Goal: Task Accomplishment & Management: Use online tool/utility

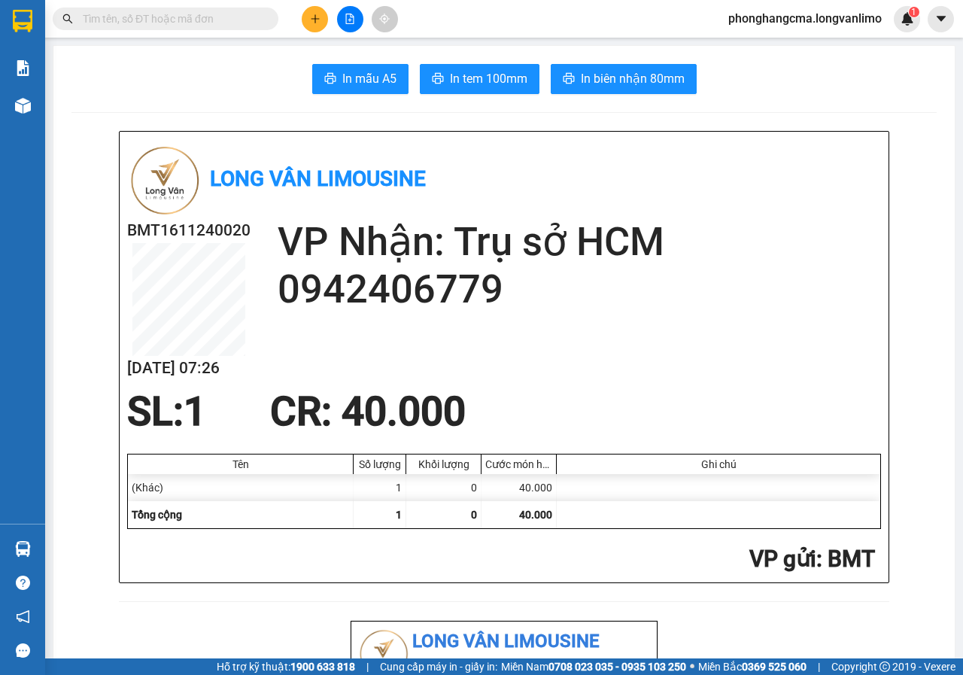
click at [359, 24] on button at bounding box center [350, 19] width 26 height 26
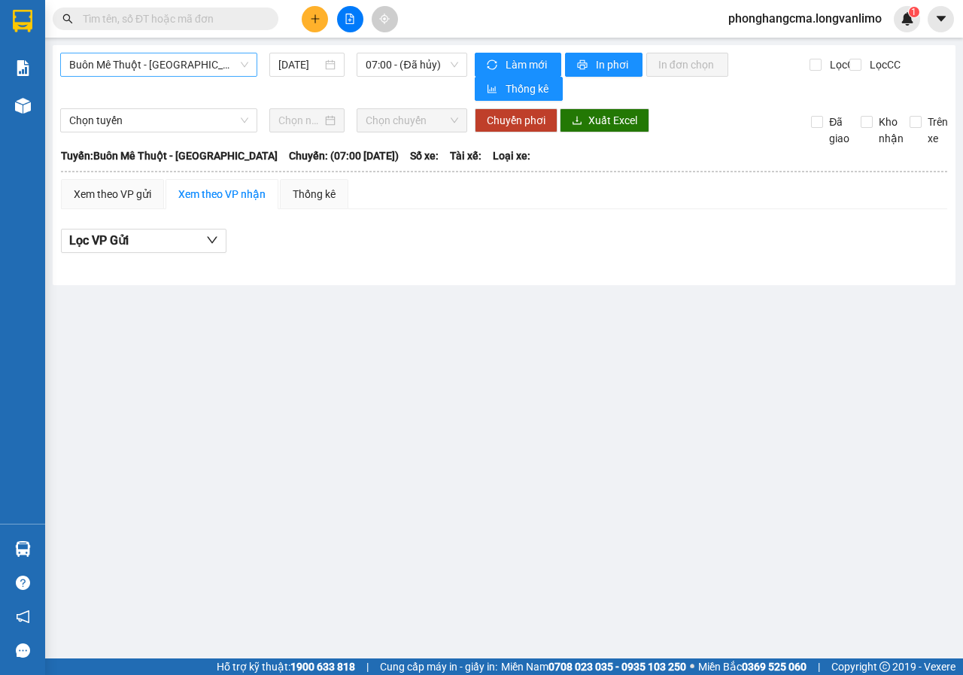
click at [216, 59] on span "Buôn Mê Thuột - [GEOGRAPHIC_DATA]" at bounding box center [158, 64] width 179 height 23
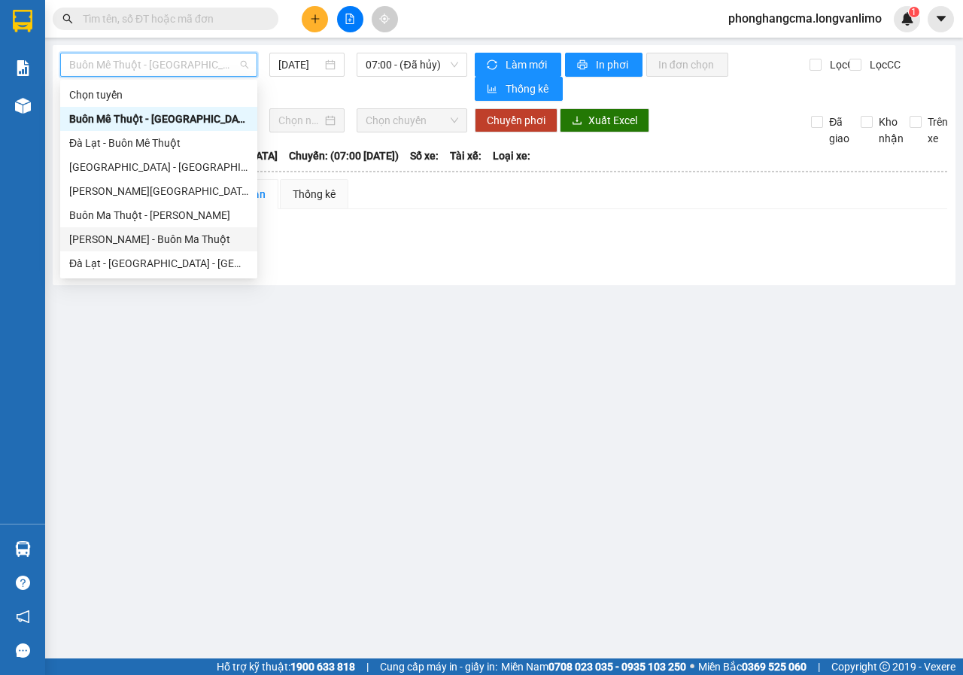
click at [147, 241] on div "[PERSON_NAME] - Buôn Ma Thuột" at bounding box center [158, 239] width 179 height 17
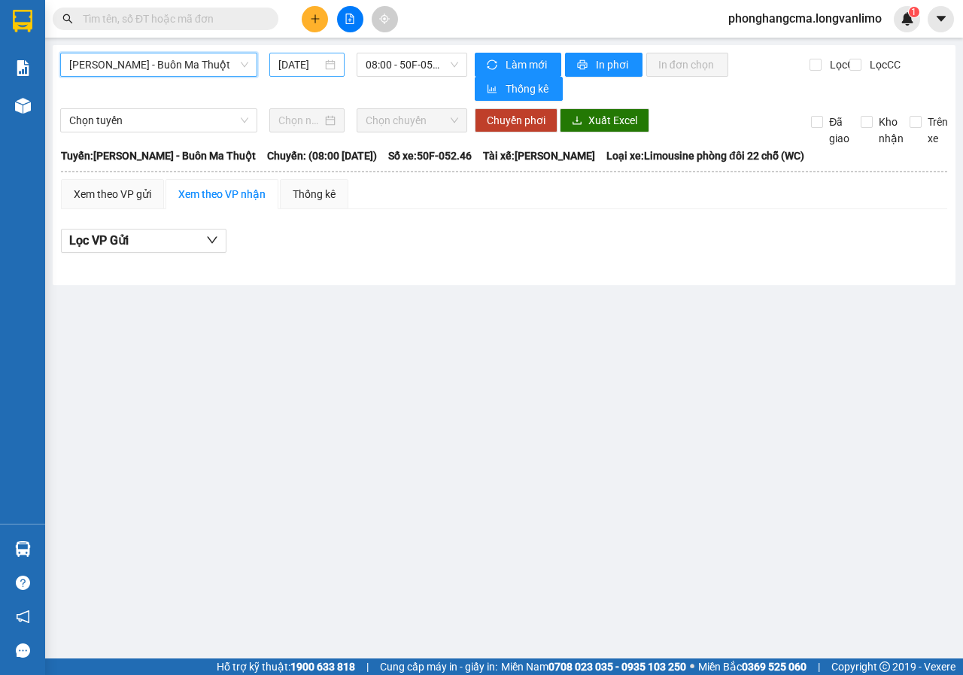
click at [317, 62] on input "[DATE]" at bounding box center [300, 64] width 44 height 17
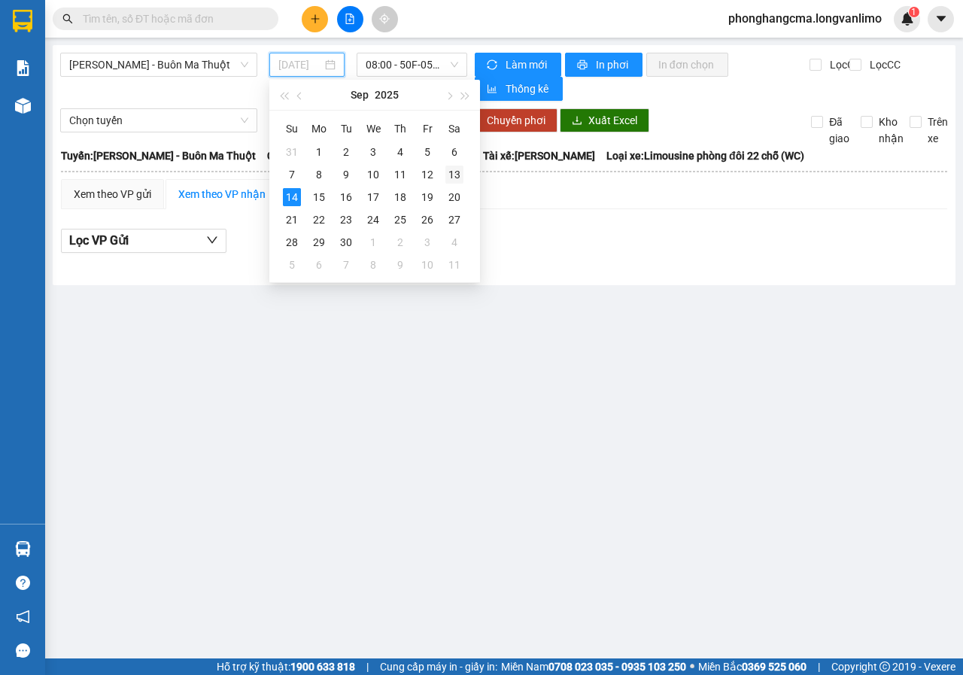
click at [457, 175] on div "13" at bounding box center [454, 174] width 18 height 18
type input "[DATE]"
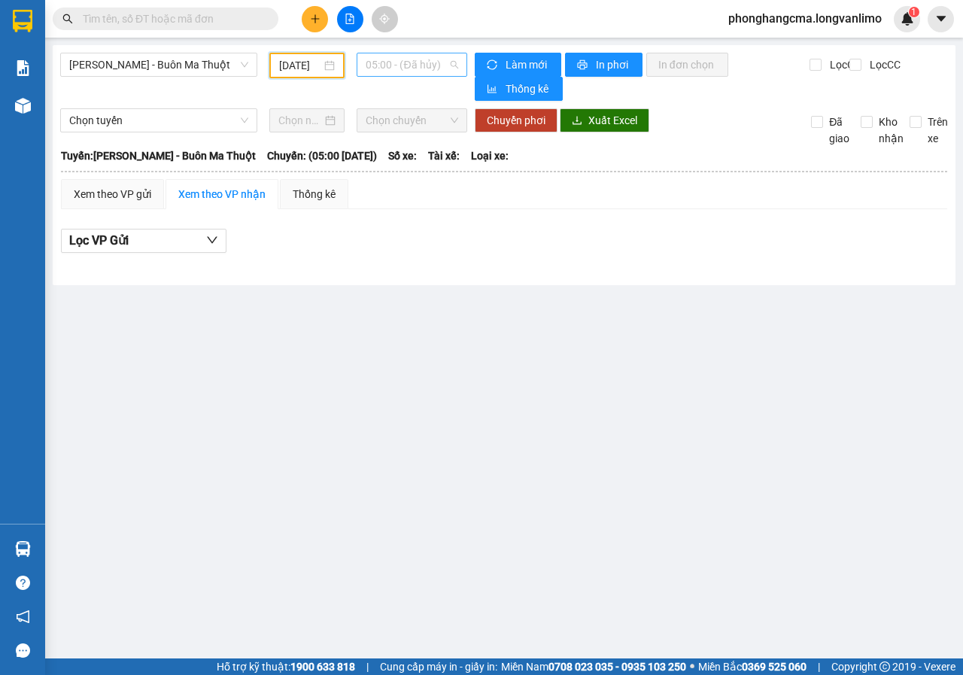
click at [426, 64] on span "05:00 - (Đã hủy)" at bounding box center [412, 64] width 92 height 23
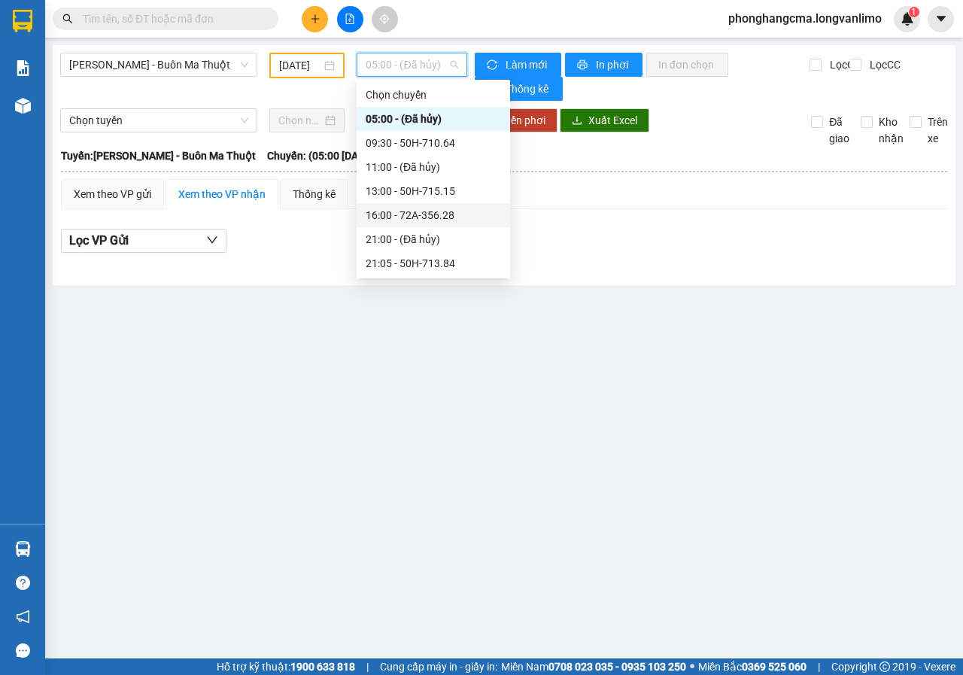
scroll to position [150, 0]
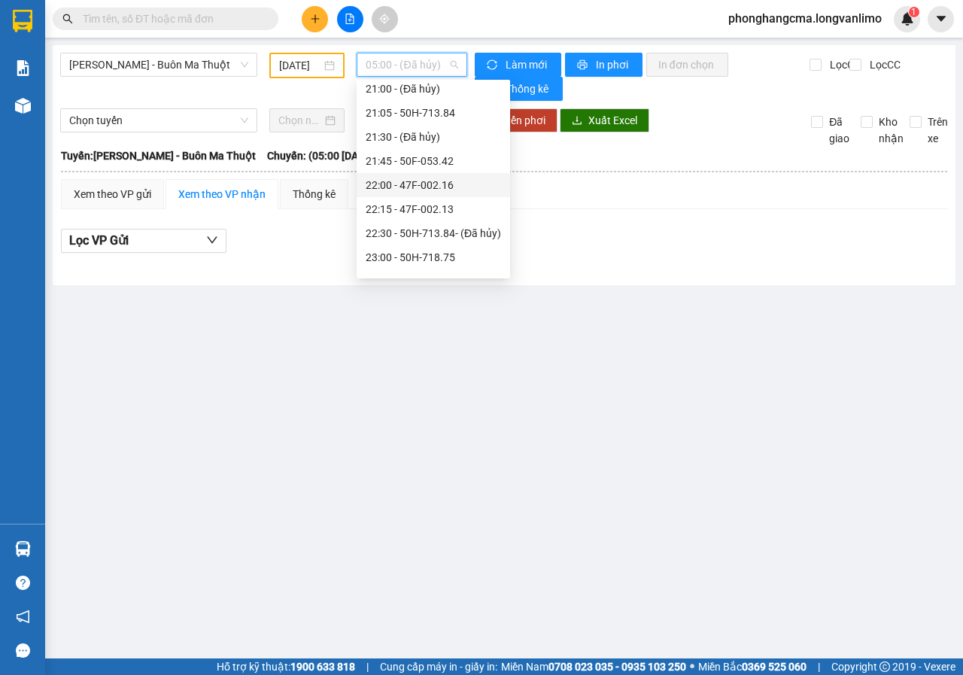
click at [417, 186] on div "22:00 - 47F-002.16" at bounding box center [433, 185] width 135 height 17
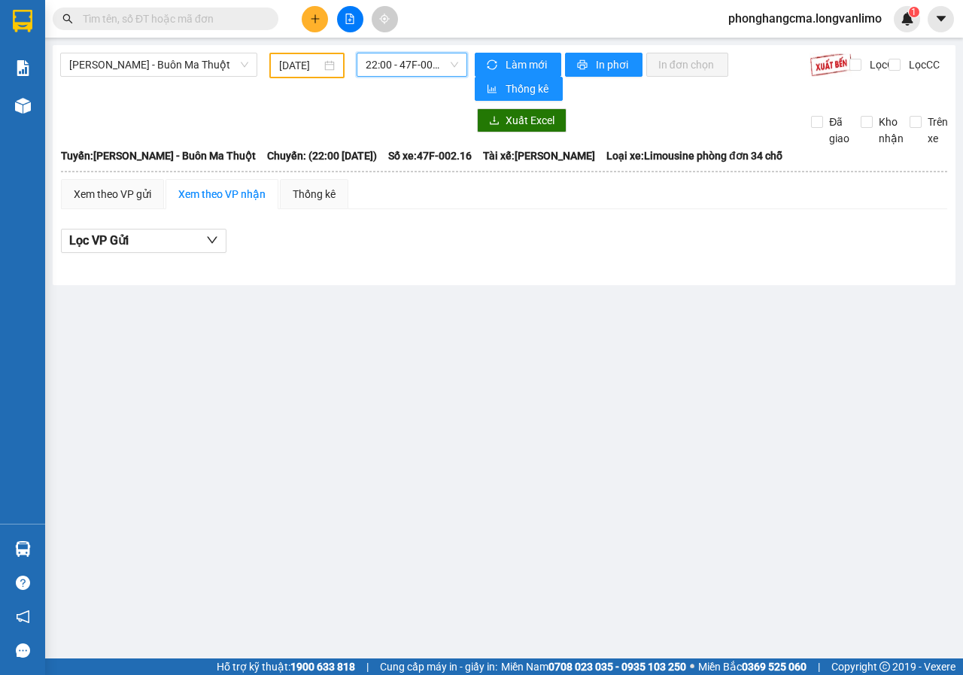
click at [404, 59] on div "[PERSON_NAME] - Buôn Ma Thuột [DATE] 22:00 22:00 - 47F-002.16 Làm mới In phơi I…" at bounding box center [504, 165] width 903 height 240
click at [404, 61] on span "22:00 - 47F-002.16" at bounding box center [412, 64] width 92 height 23
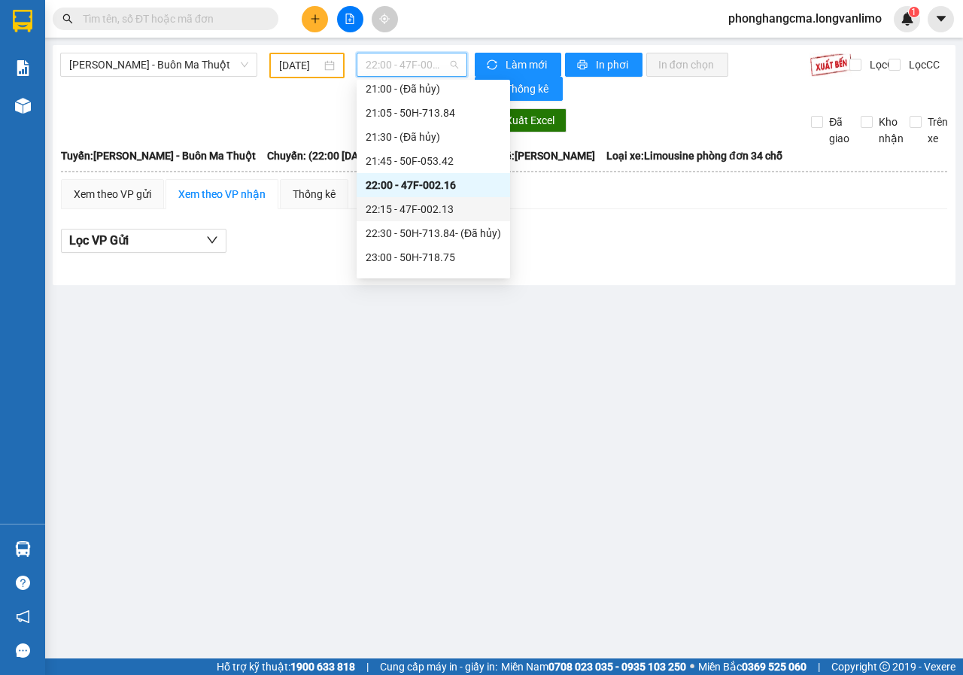
click at [406, 210] on div "22:15 - 47F-002.13" at bounding box center [433, 209] width 135 height 17
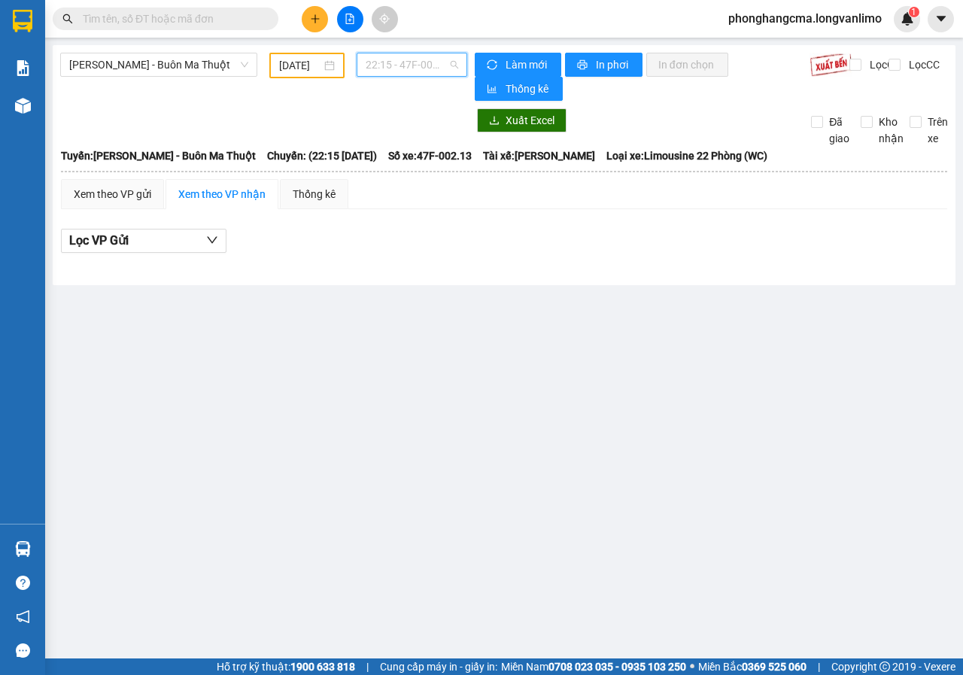
click at [415, 69] on span "22:15 - 47F-002.13" at bounding box center [412, 64] width 92 height 23
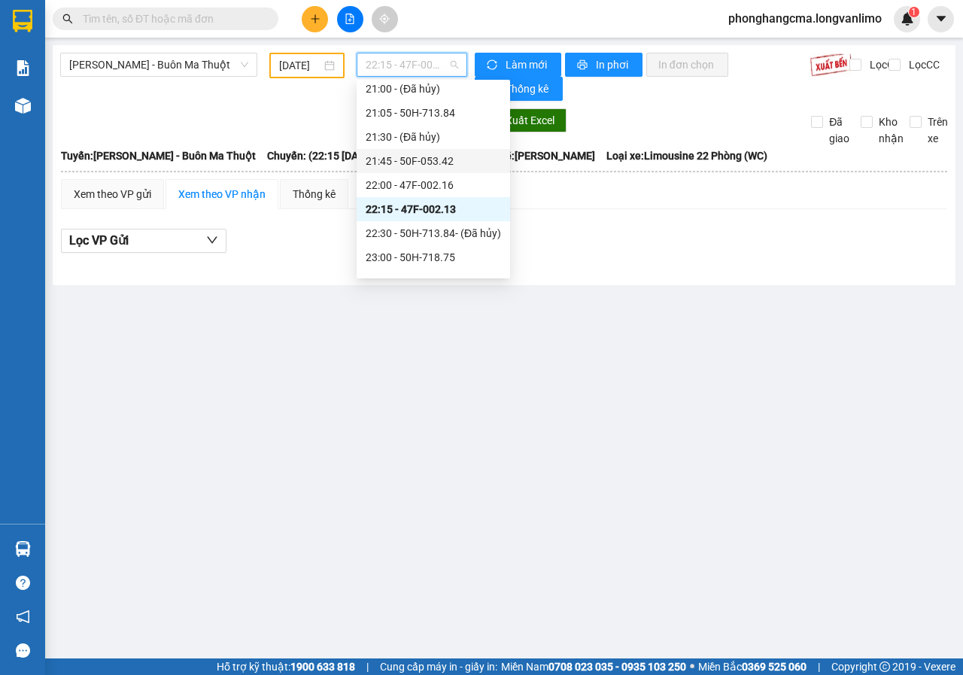
click at [423, 159] on div "21:45 - 50F-053.42" at bounding box center [433, 161] width 135 height 17
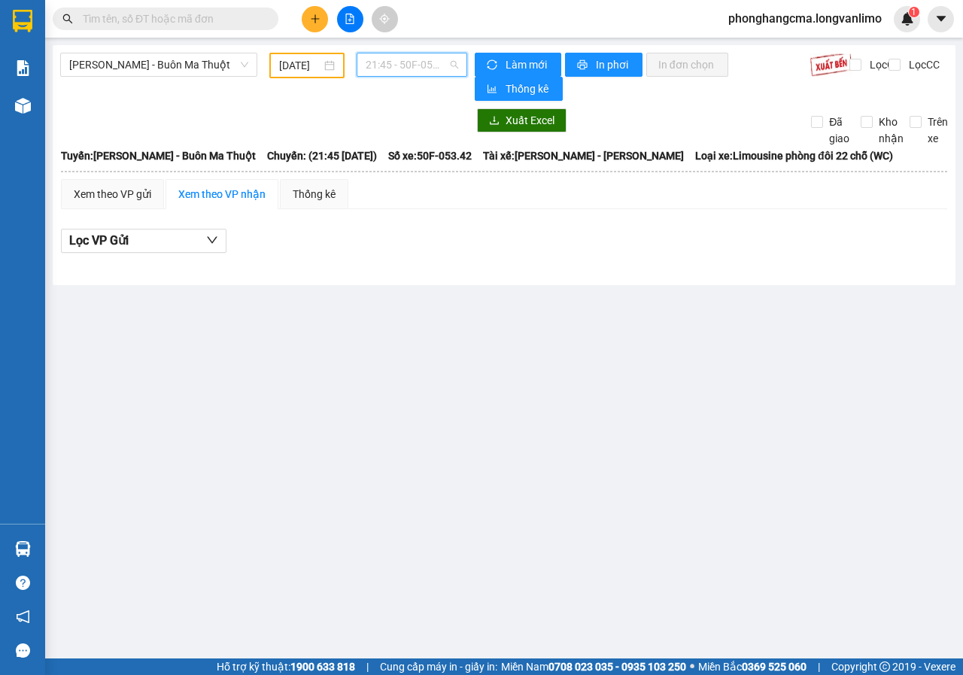
click at [414, 65] on span "21:45 - 50F-053.42" at bounding box center [412, 64] width 92 height 23
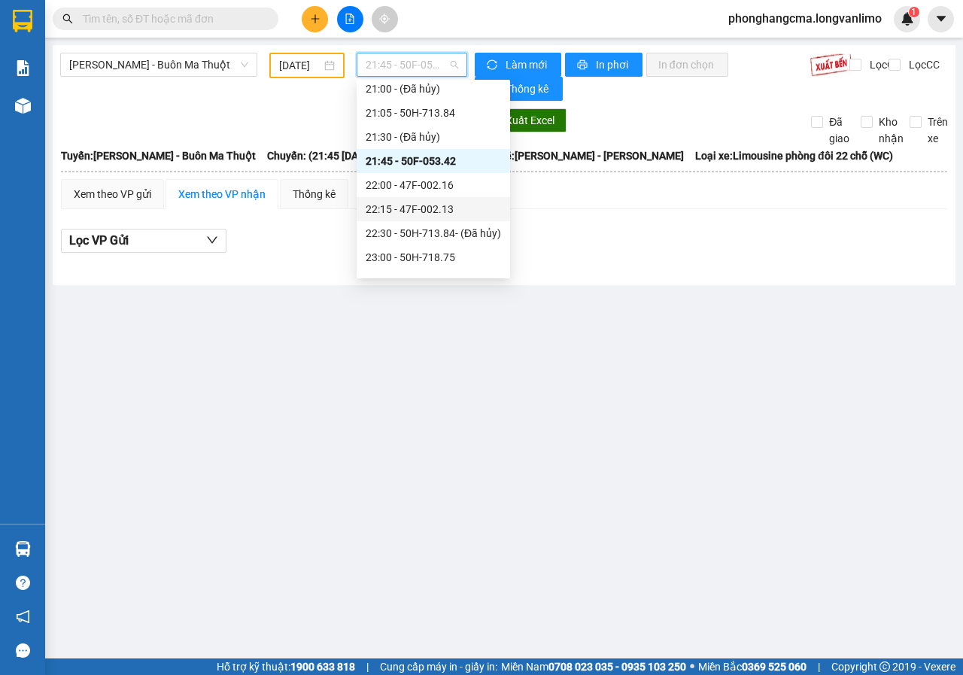
scroll to position [168, 0]
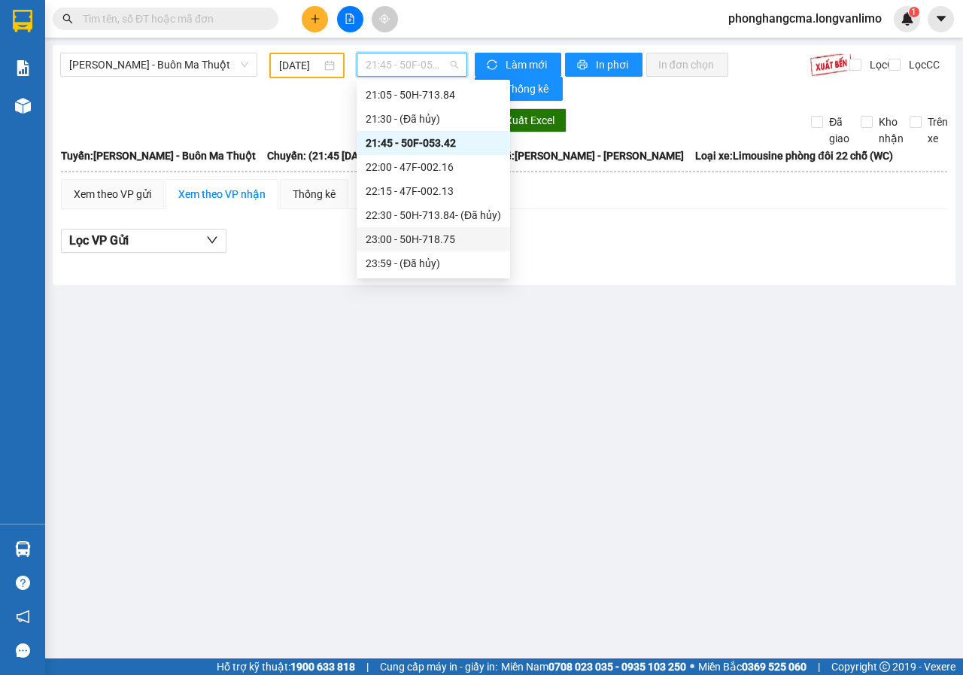
click at [410, 240] on div "23:00 - 50H-718.75" at bounding box center [433, 239] width 135 height 17
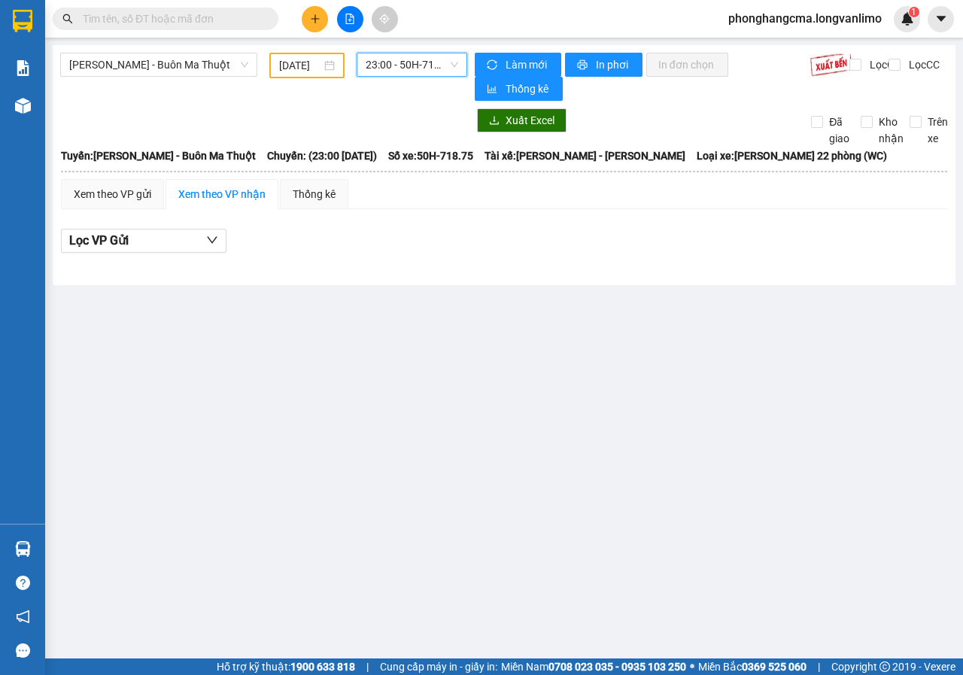
click at [426, 61] on span "23:00 - 50H-718.75" at bounding box center [412, 64] width 92 height 23
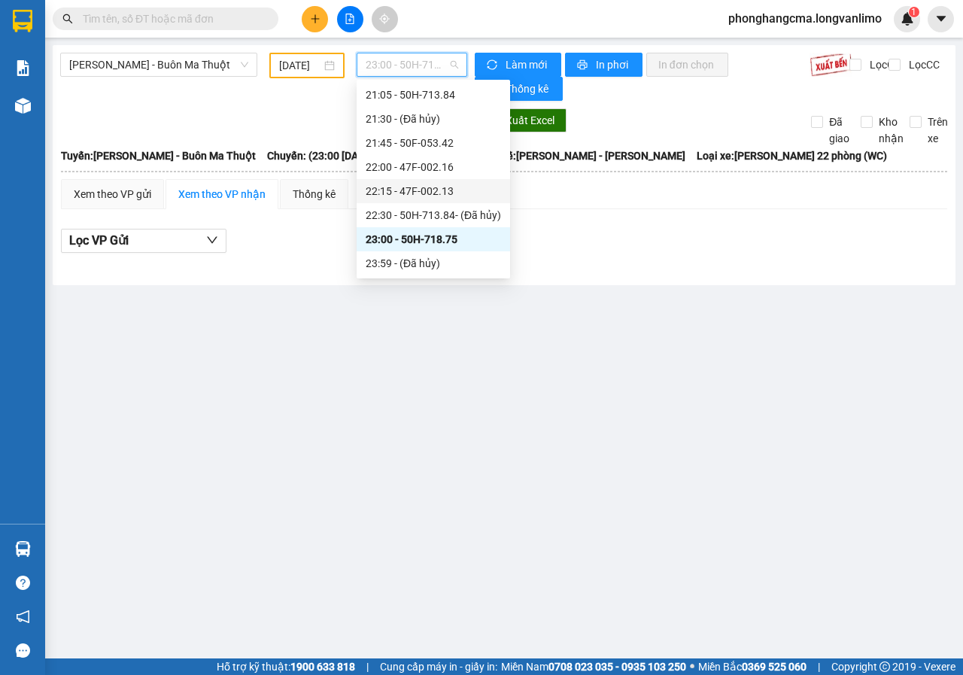
click at [412, 194] on div "22:15 - 47F-002.13" at bounding box center [433, 191] width 135 height 17
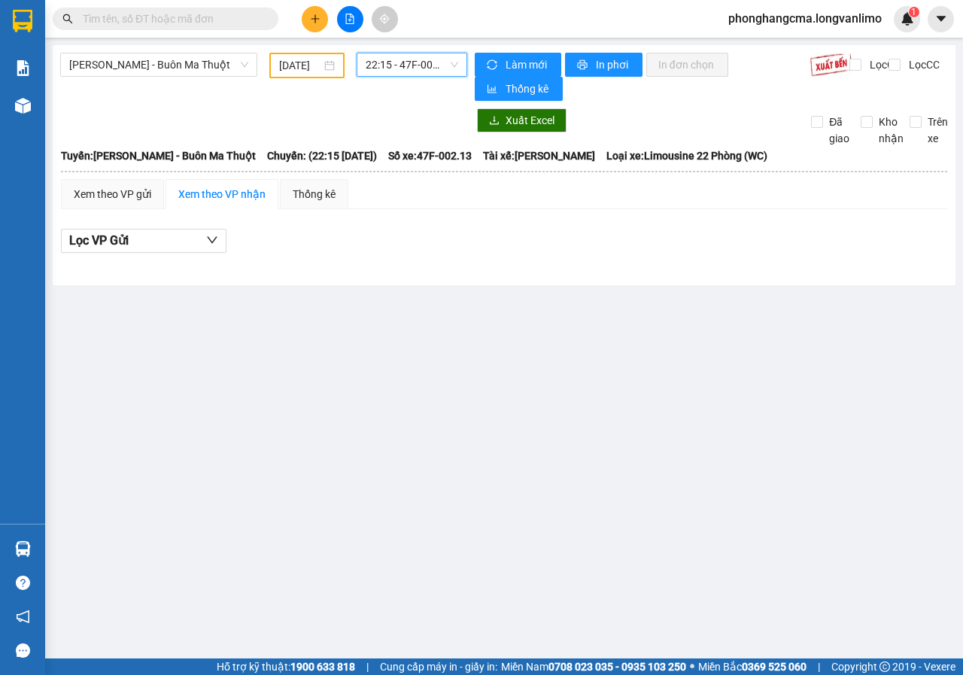
click at [414, 68] on span "22:15 - 47F-002.13" at bounding box center [412, 64] width 92 height 23
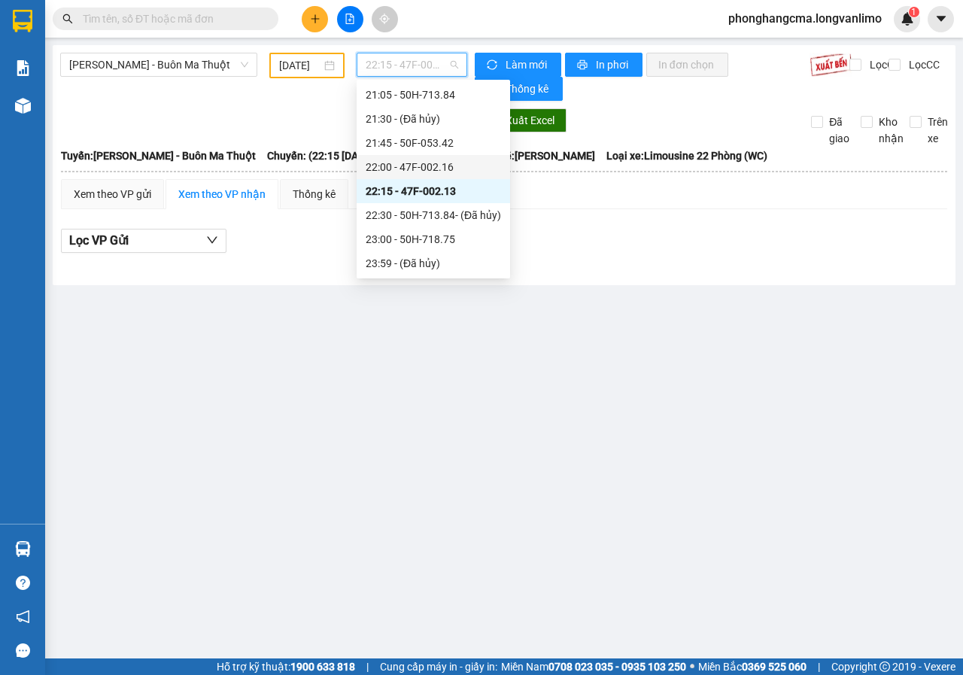
click at [416, 172] on div "22:00 - 47F-002.16" at bounding box center [433, 167] width 135 height 17
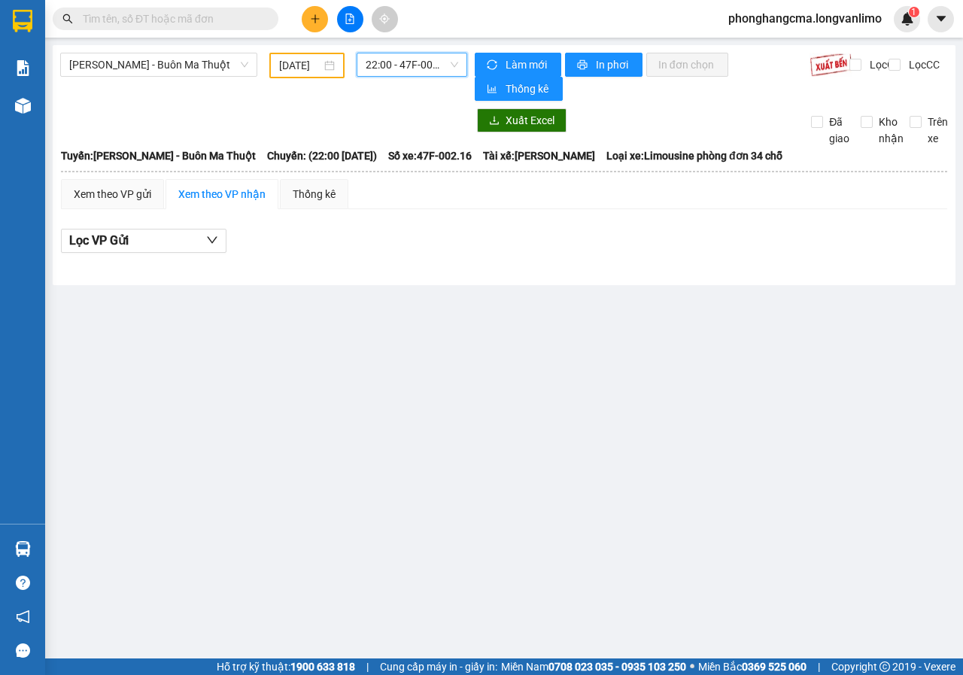
click at [405, 68] on span "22:00 - 47F-002.16" at bounding box center [412, 64] width 92 height 23
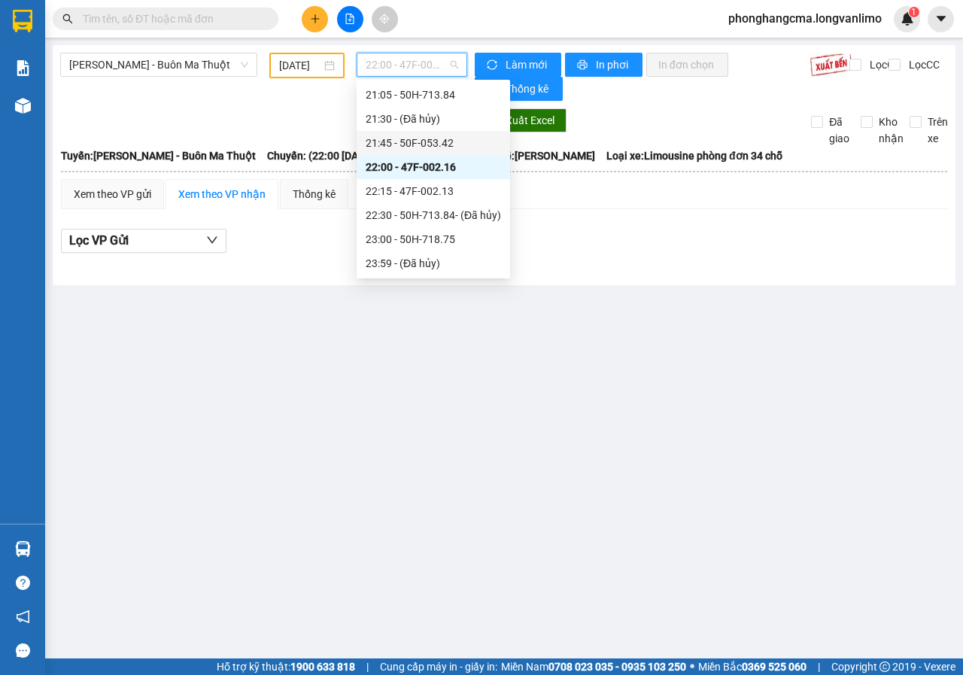
click at [406, 148] on div "21:45 - 50F-053.42" at bounding box center [433, 143] width 135 height 17
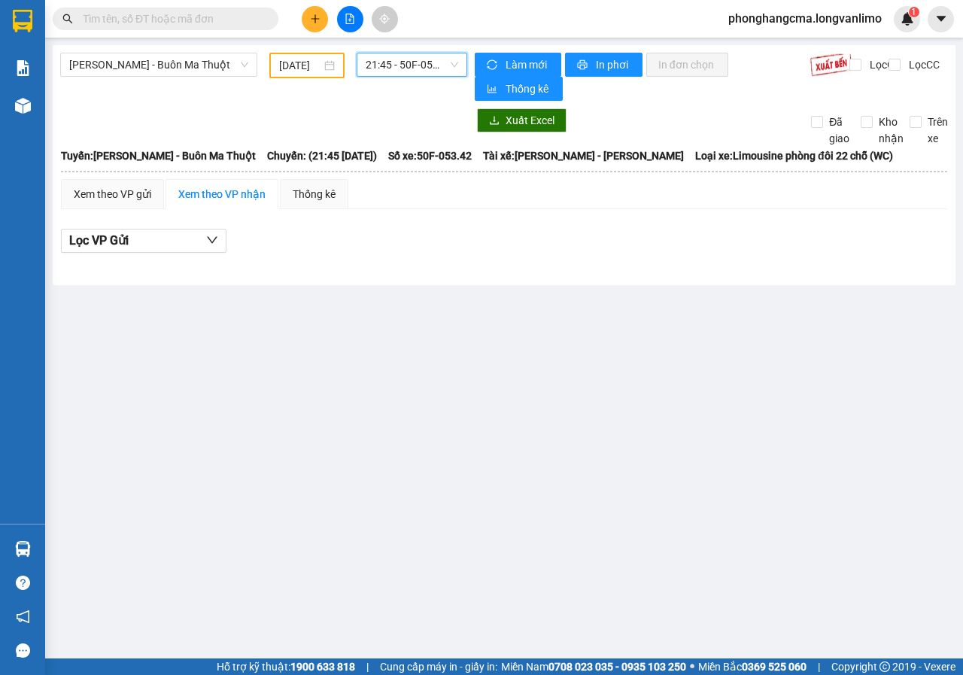
click at [414, 60] on span "21:45 - 50F-053.42" at bounding box center [412, 64] width 92 height 23
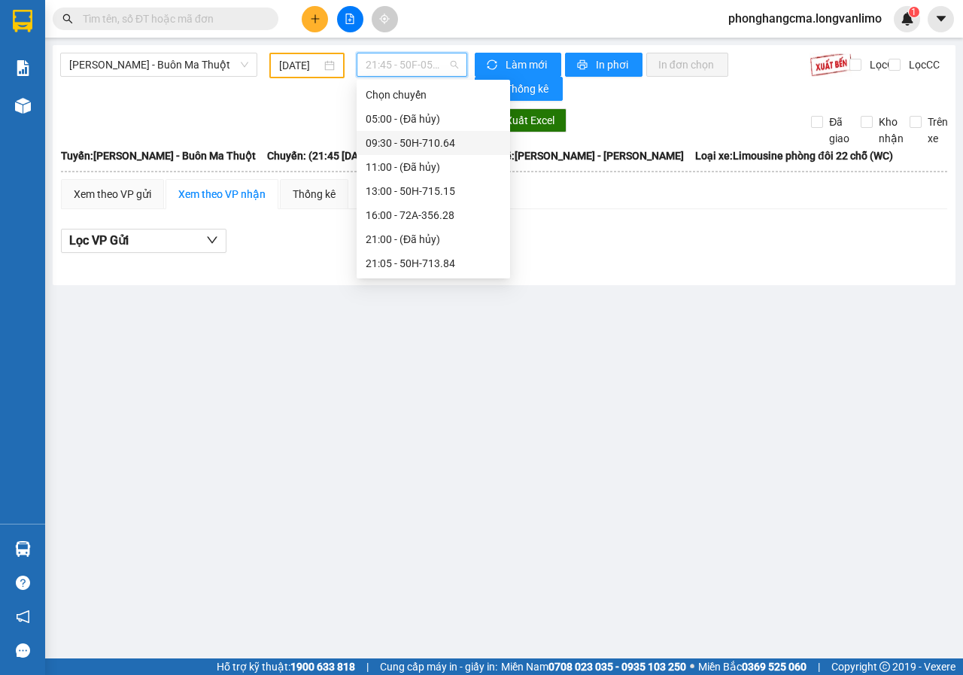
click at [398, 144] on div "09:30 - 50H-710.64" at bounding box center [433, 143] width 135 height 17
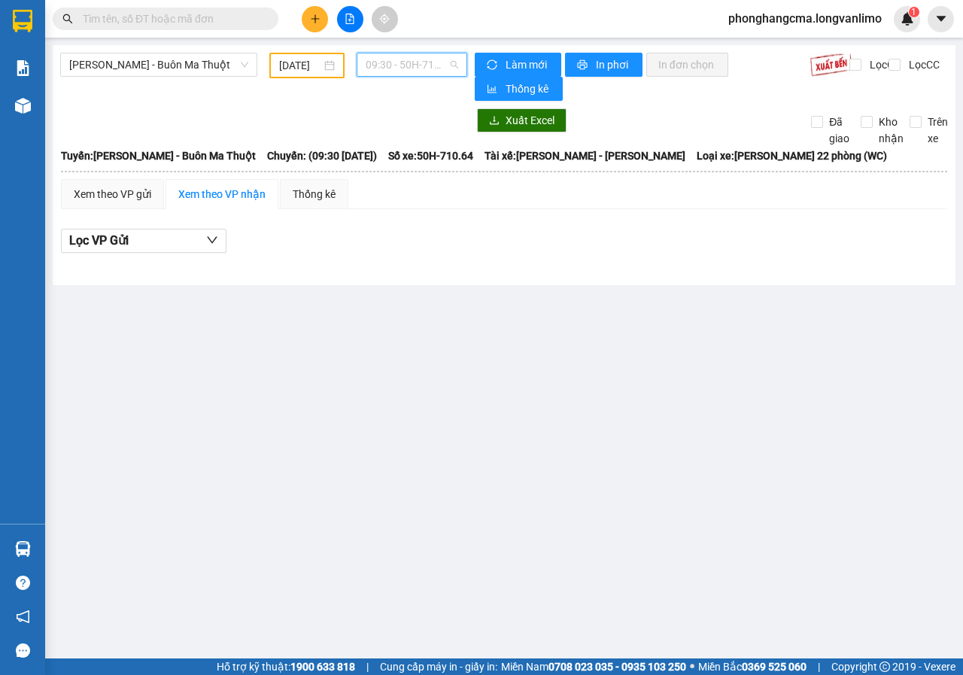
click at [402, 68] on span "09:30 - 50H-710.64" at bounding box center [412, 64] width 92 height 23
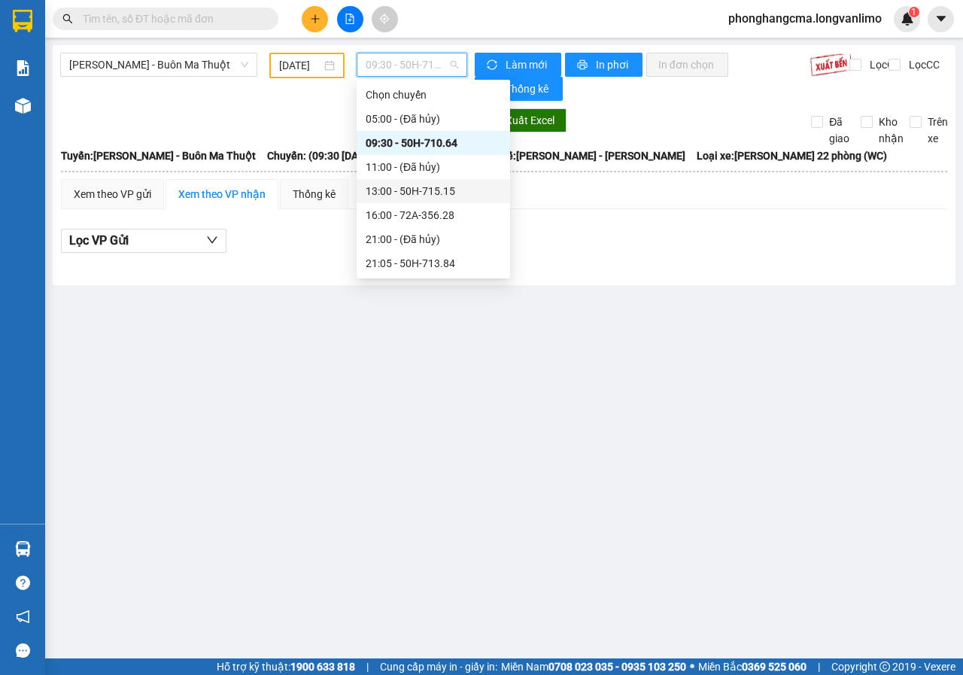
click at [408, 196] on div "13:00 - 50H-715.15" at bounding box center [433, 191] width 135 height 17
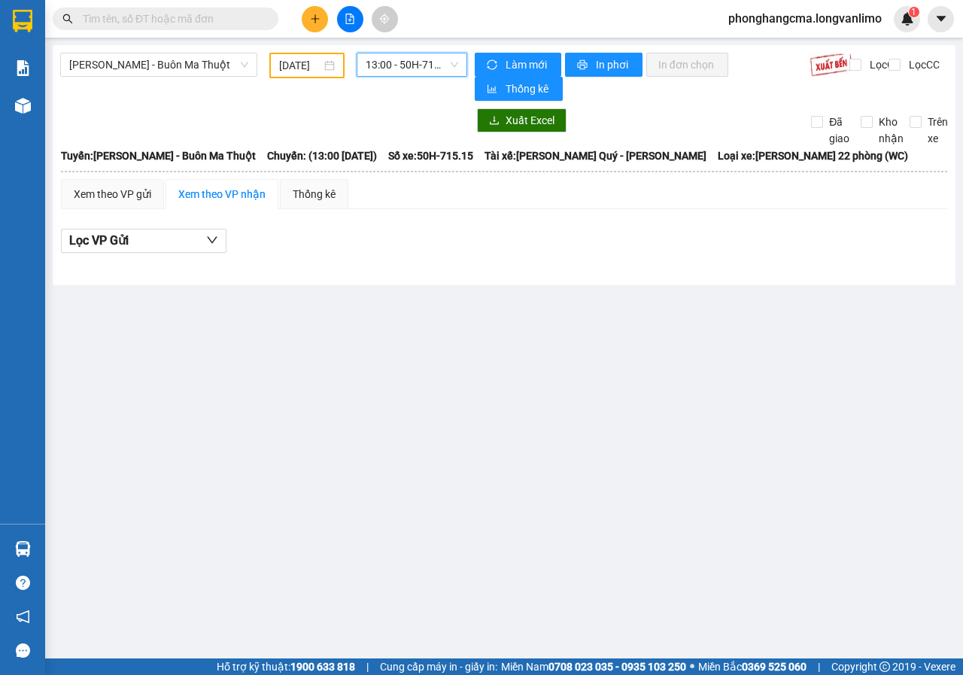
click at [406, 71] on span "13:00 - 50H-715.15" at bounding box center [412, 64] width 92 height 23
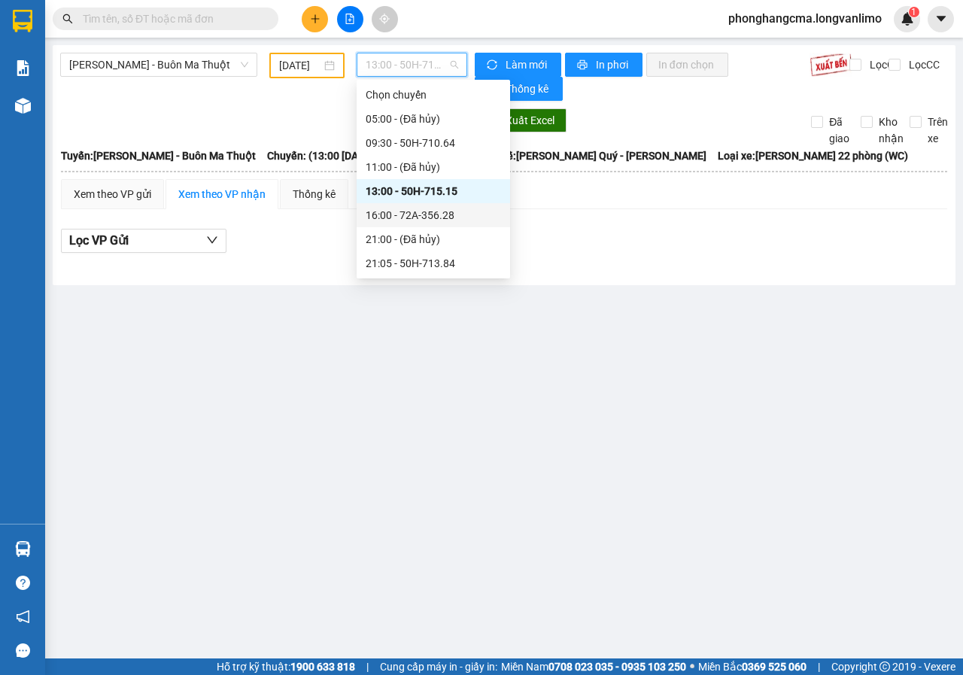
click at [407, 217] on div "16:00 - 72A-356.28" at bounding box center [433, 215] width 135 height 17
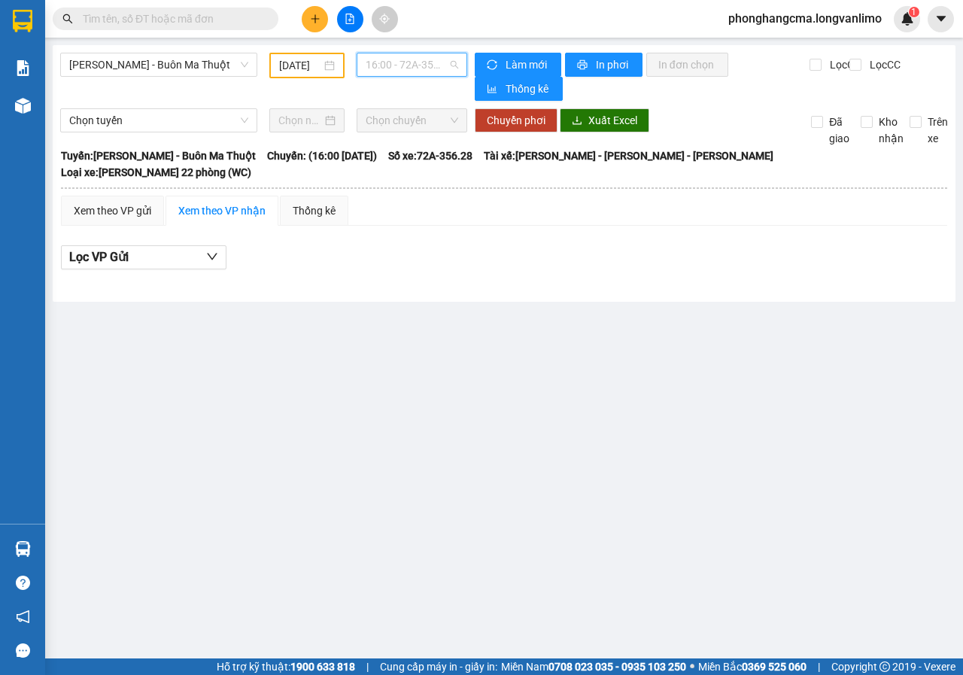
click at [398, 68] on span "16:00 - 72A-356.28" at bounding box center [412, 64] width 92 height 23
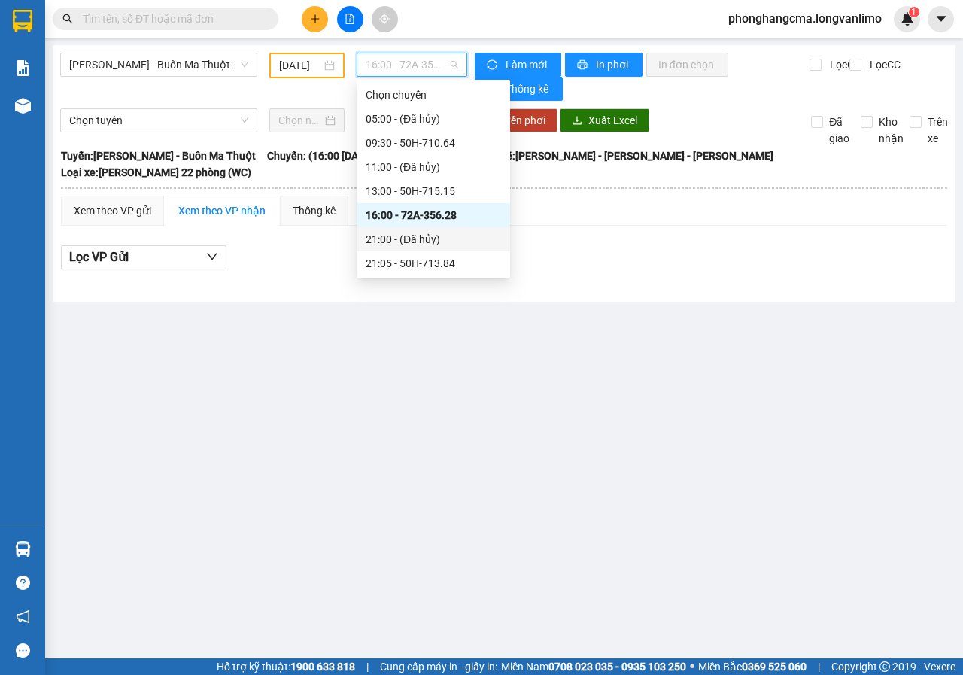
scroll to position [150, 0]
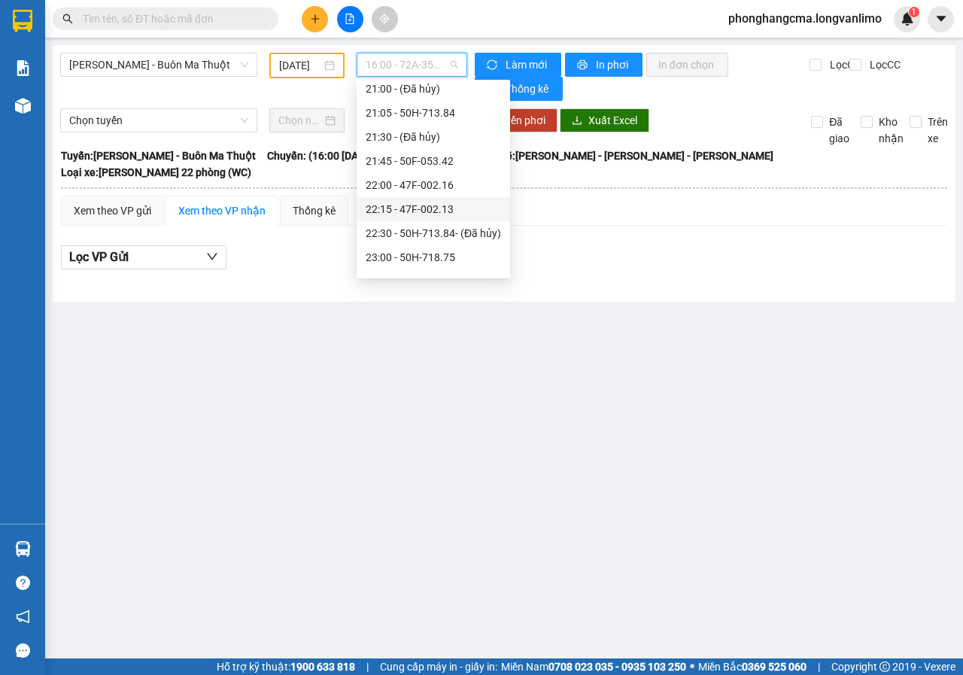
click at [402, 210] on div "22:15 - 47F-002.13" at bounding box center [433, 209] width 135 height 17
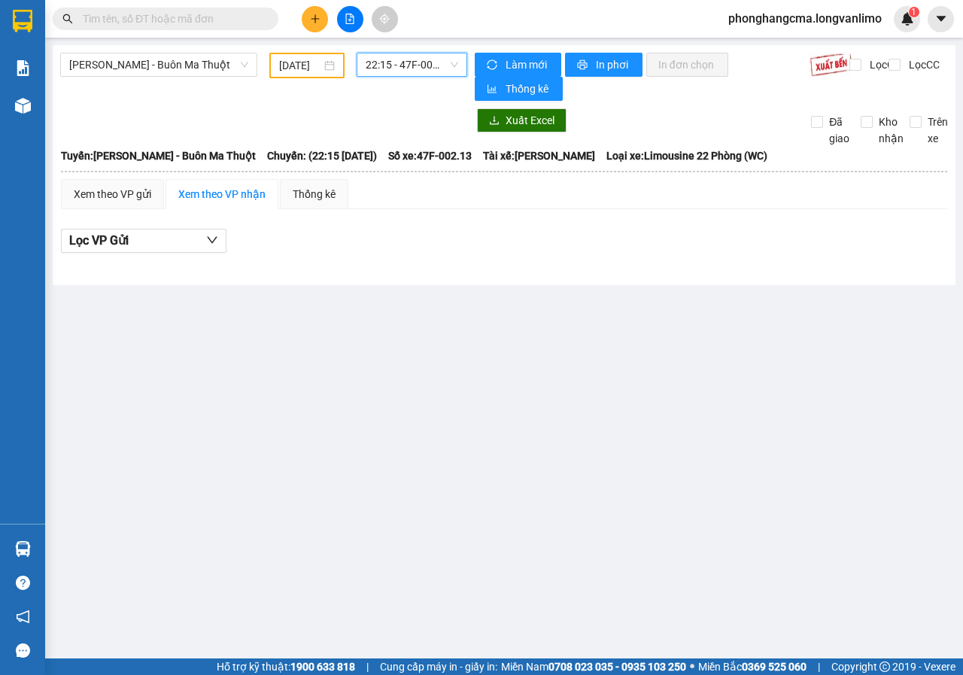
click at [411, 51] on div "[PERSON_NAME] - Buôn Ma Thuột [DATE] 22:15 22:15 - 47F-002.13 Làm mới In phơi I…" at bounding box center [504, 165] width 903 height 240
click at [411, 70] on span "22:15 - 47F-002.13" at bounding box center [412, 64] width 92 height 23
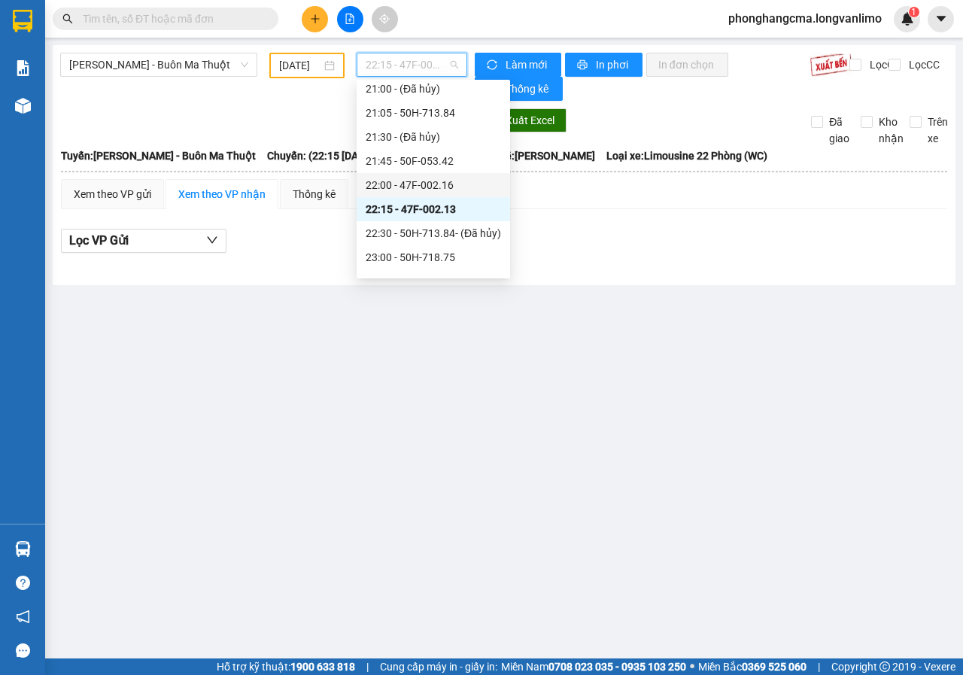
click at [414, 181] on div "22:00 - 47F-002.16" at bounding box center [433, 185] width 135 height 17
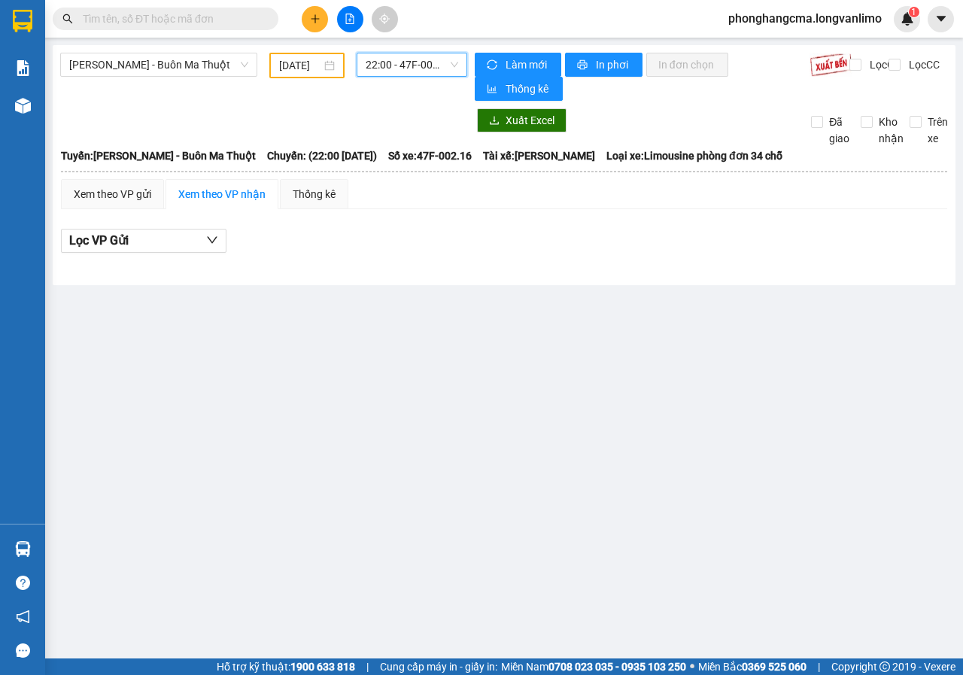
click at [421, 68] on span "22:00 - 47F-002.16" at bounding box center [412, 64] width 92 height 23
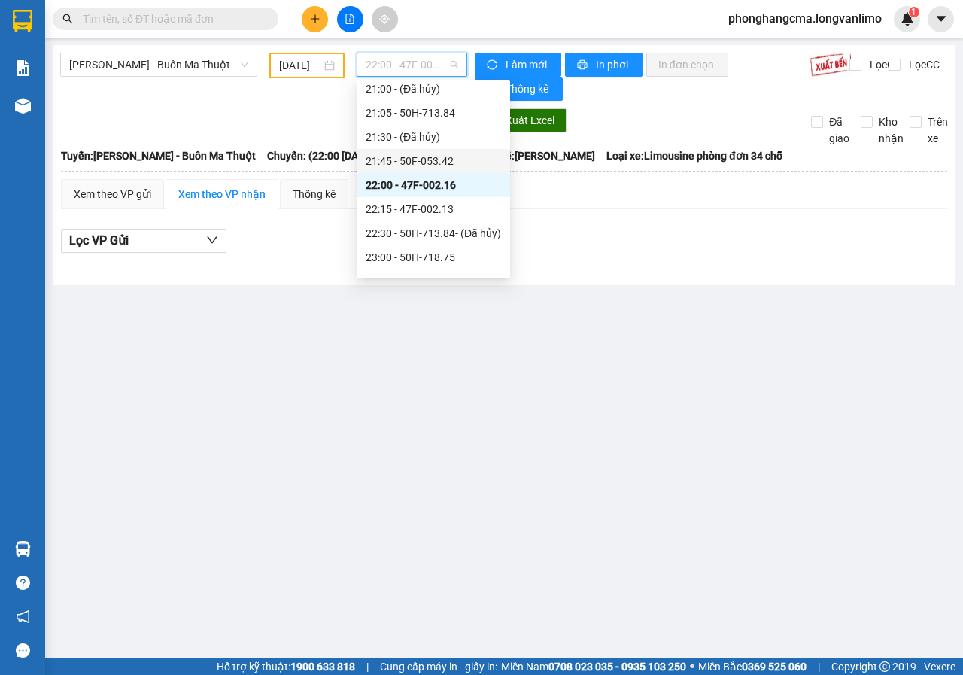
click at [429, 164] on div "21:45 - 50F-053.42" at bounding box center [433, 161] width 135 height 17
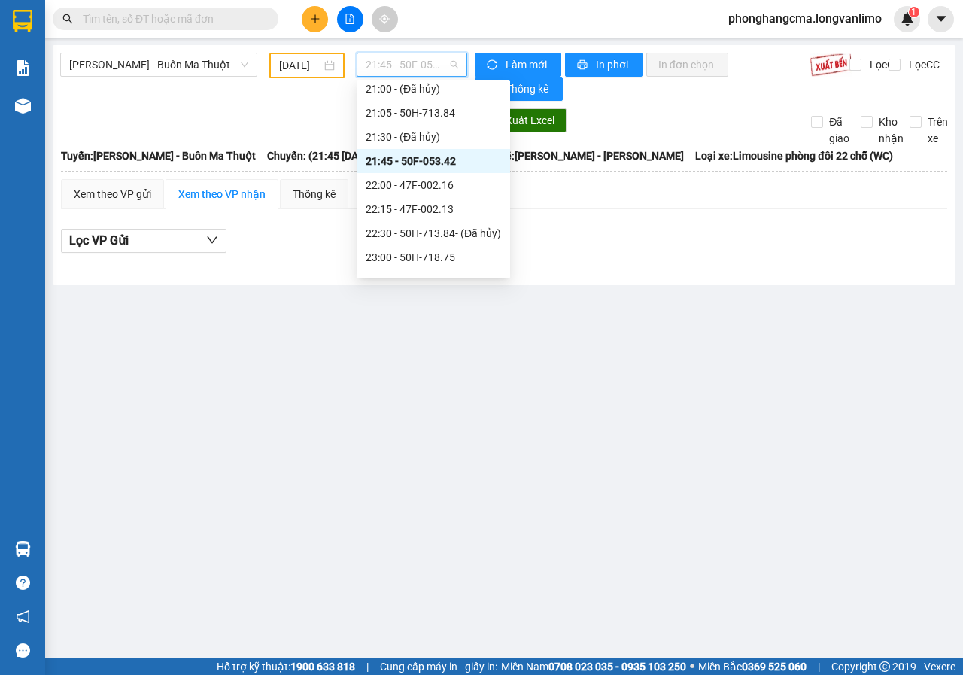
click at [417, 67] on span "21:45 - 50F-053.42" at bounding box center [412, 64] width 92 height 23
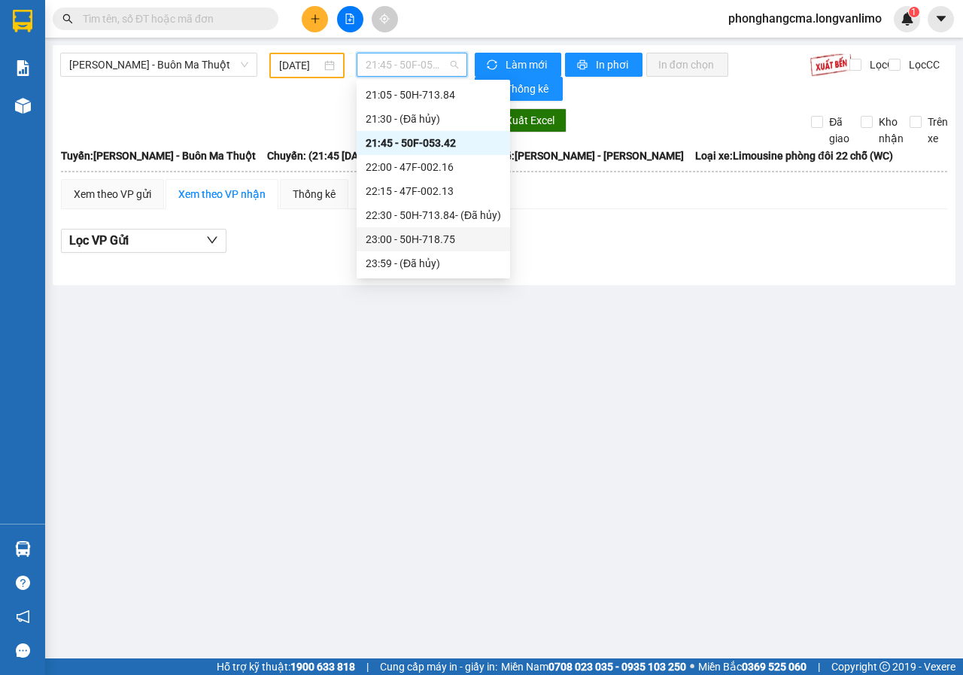
click at [411, 238] on div "23:00 - 50H-718.75" at bounding box center [433, 239] width 135 height 17
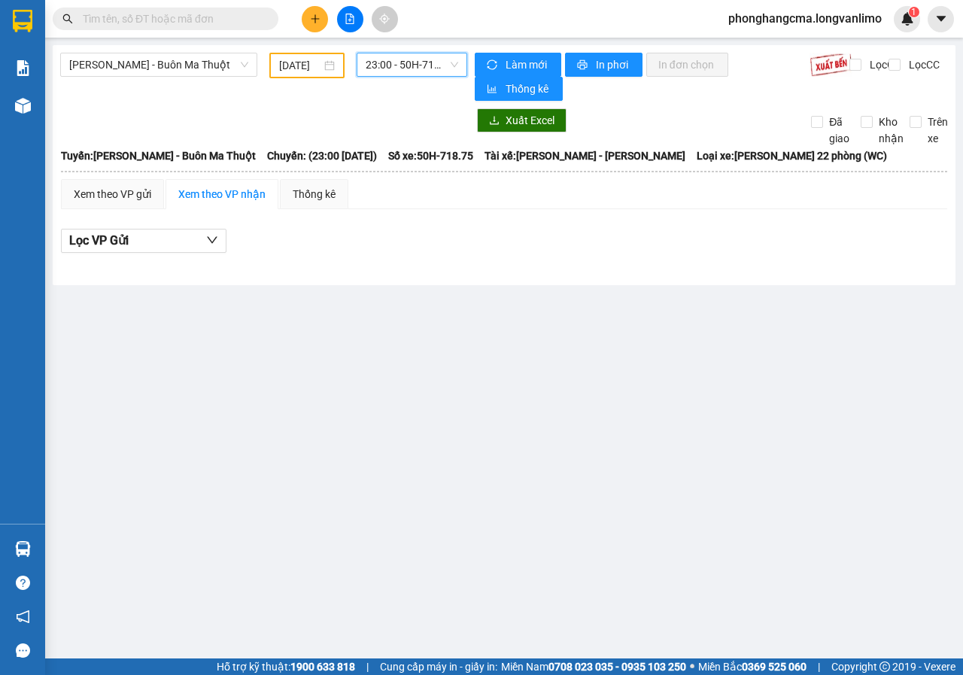
click at [416, 67] on span "23:00 - 50H-718.75" at bounding box center [412, 64] width 92 height 23
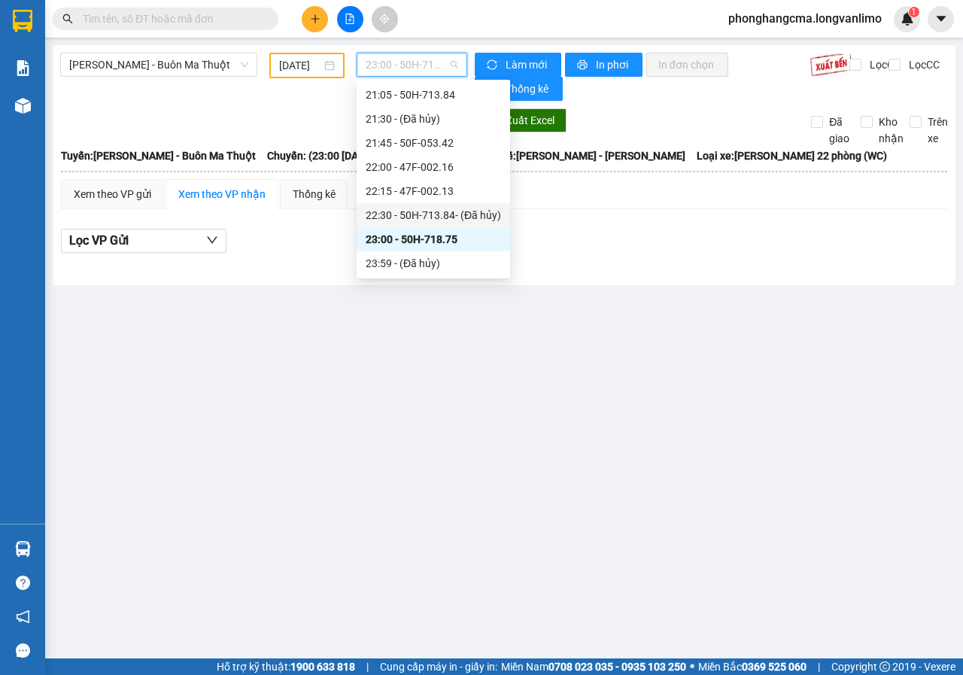
click at [414, 211] on div "22:30 - 50H-713.84 - (Đã hủy)" at bounding box center [433, 215] width 135 height 17
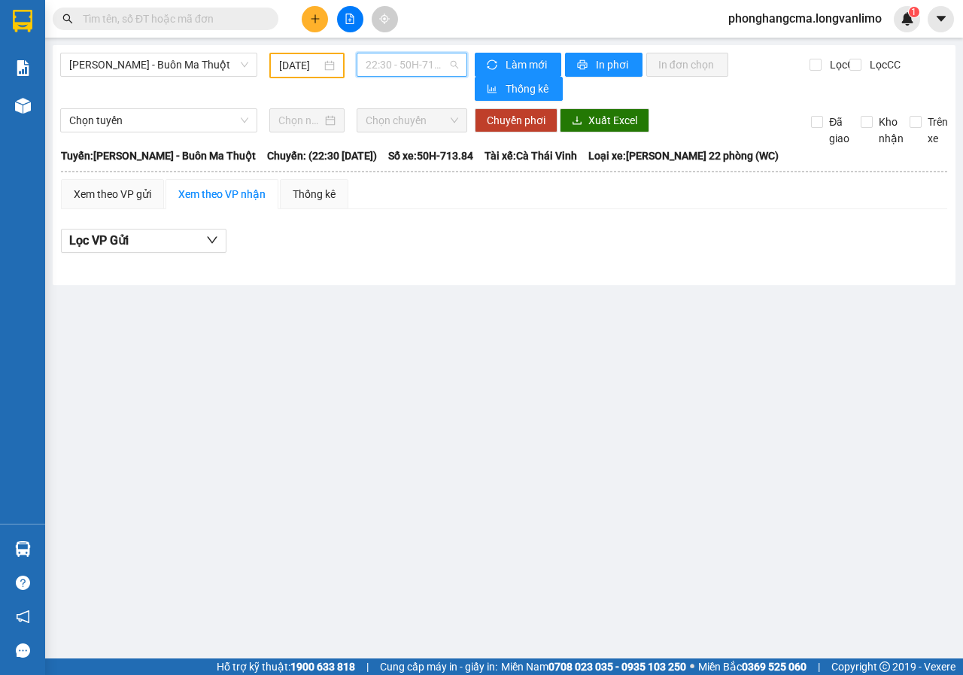
click at [425, 59] on span "22:30 - 50H-713.84 - (Đã hủy)" at bounding box center [412, 64] width 92 height 23
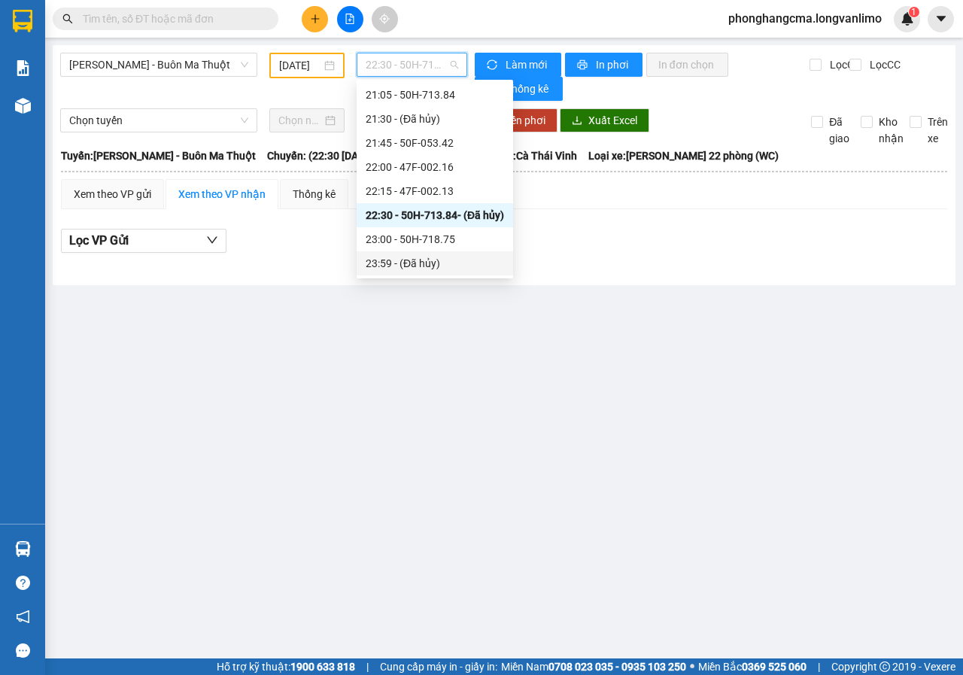
click at [385, 269] on div "23:59 - (Đã hủy)" at bounding box center [435, 263] width 138 height 17
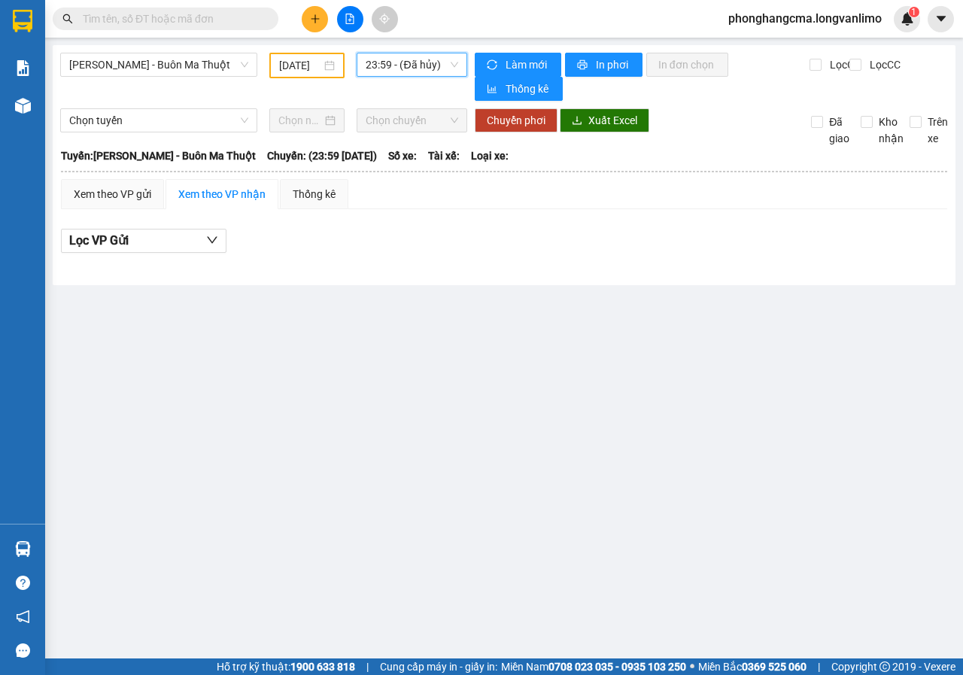
click at [419, 66] on span "23:59 - (Đã hủy)" at bounding box center [412, 64] width 92 height 23
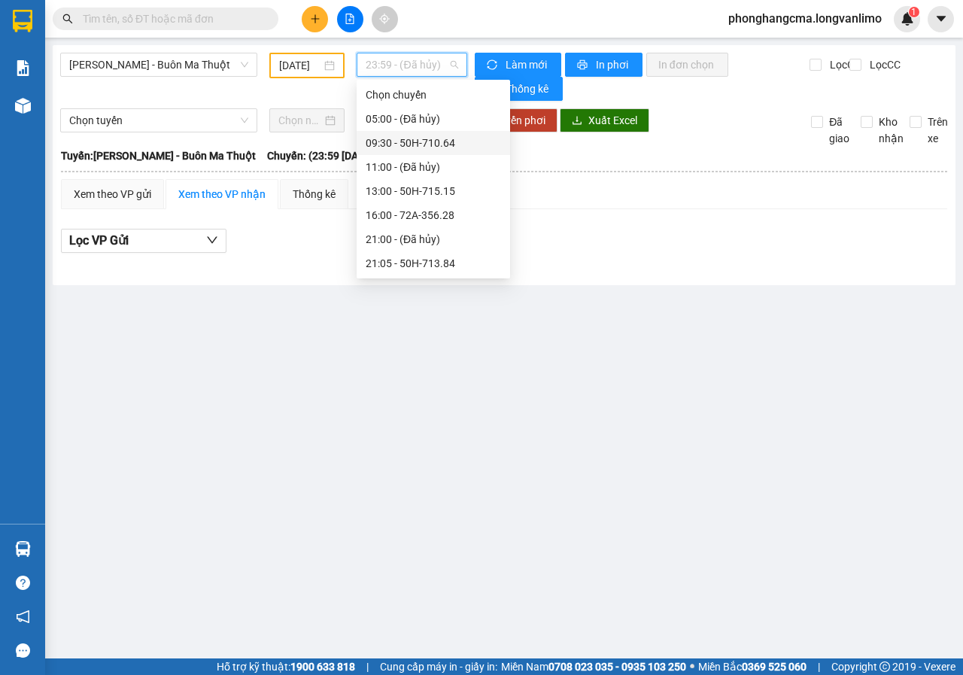
click at [412, 141] on div "09:30 - 50H-710.64" at bounding box center [433, 143] width 135 height 17
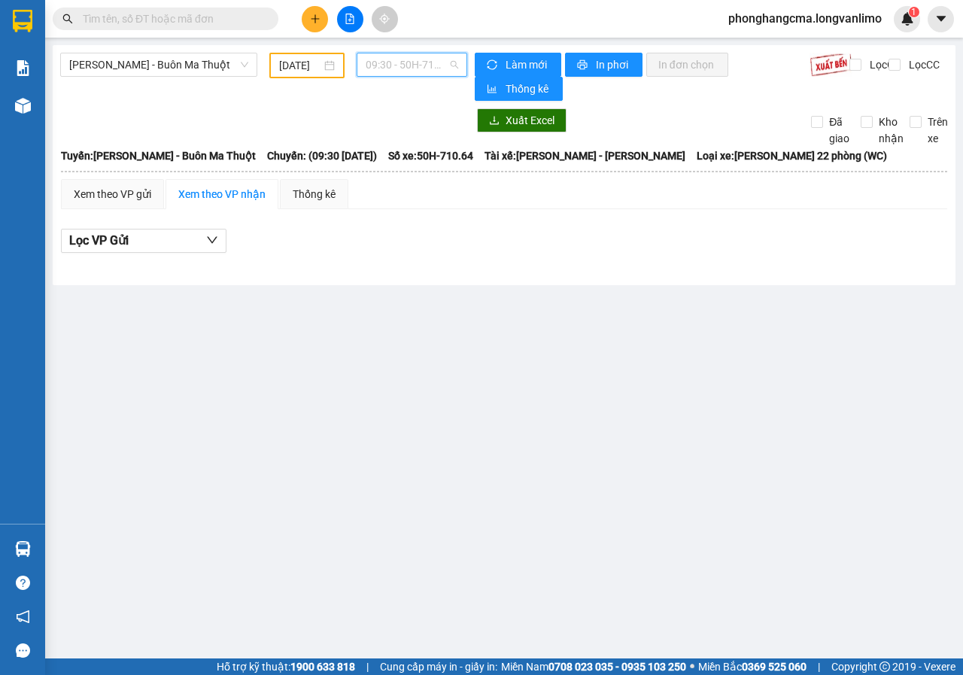
click at [414, 56] on span "09:30 - 50H-710.64" at bounding box center [412, 64] width 92 height 23
